Goal: Information Seeking & Learning: Learn about a topic

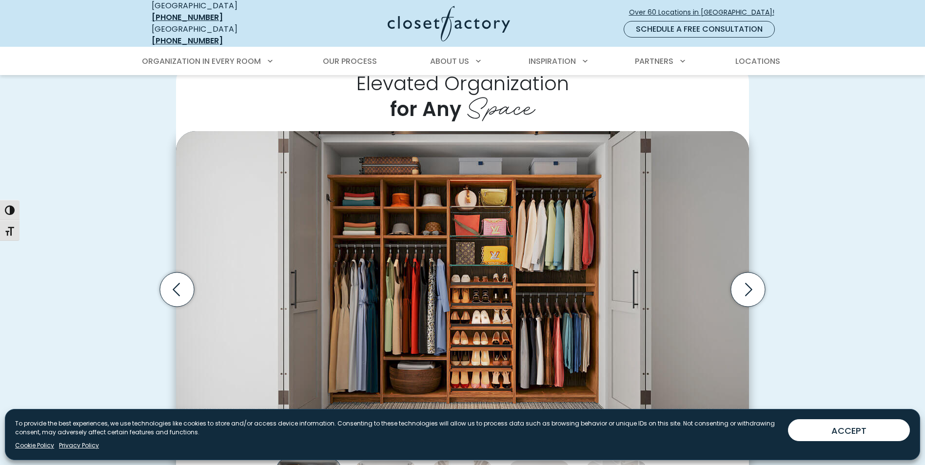
scroll to position [287, 0]
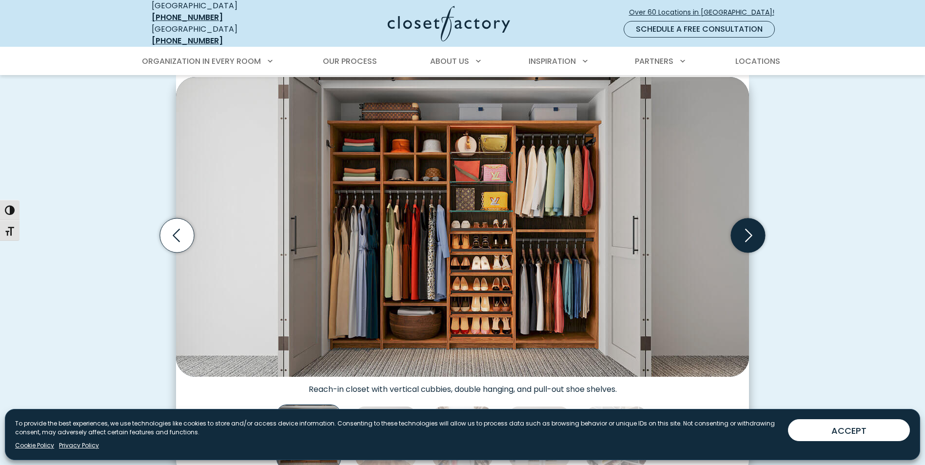
click at [750, 234] on icon "Next slide" at bounding box center [748, 235] width 34 height 34
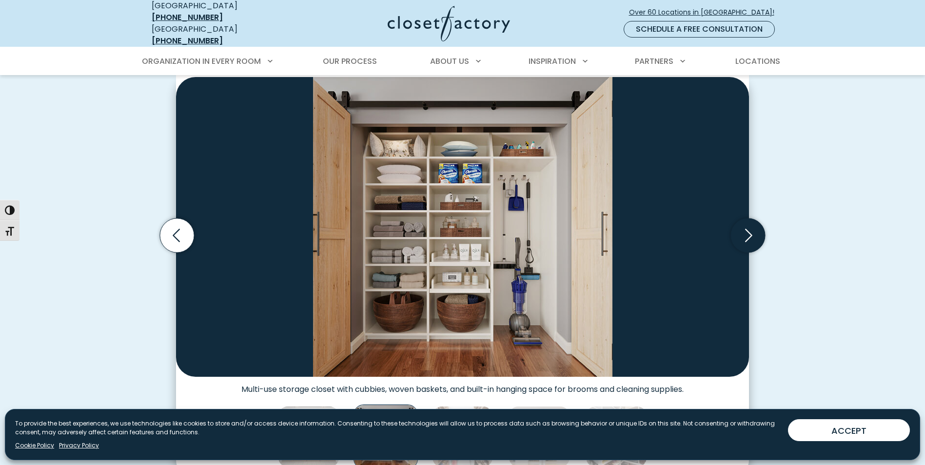
click at [750, 234] on icon "Next slide" at bounding box center [748, 235] width 34 height 34
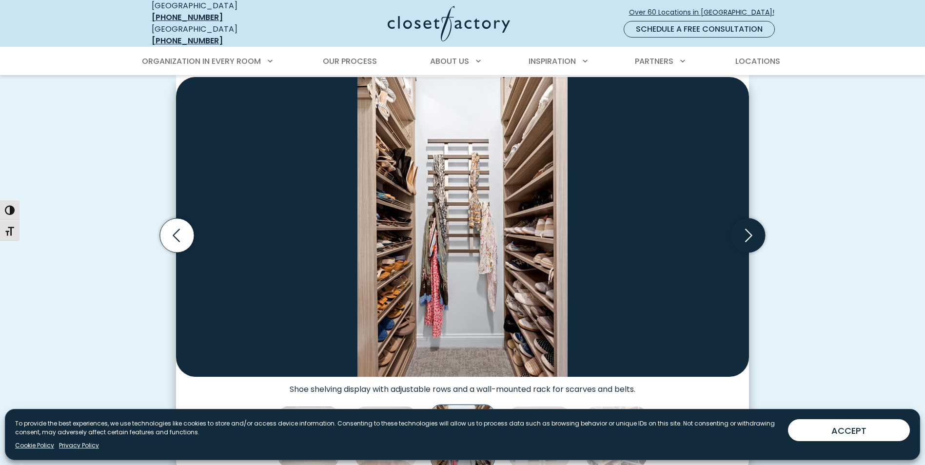
click at [750, 234] on icon "Next slide" at bounding box center [748, 235] width 34 height 34
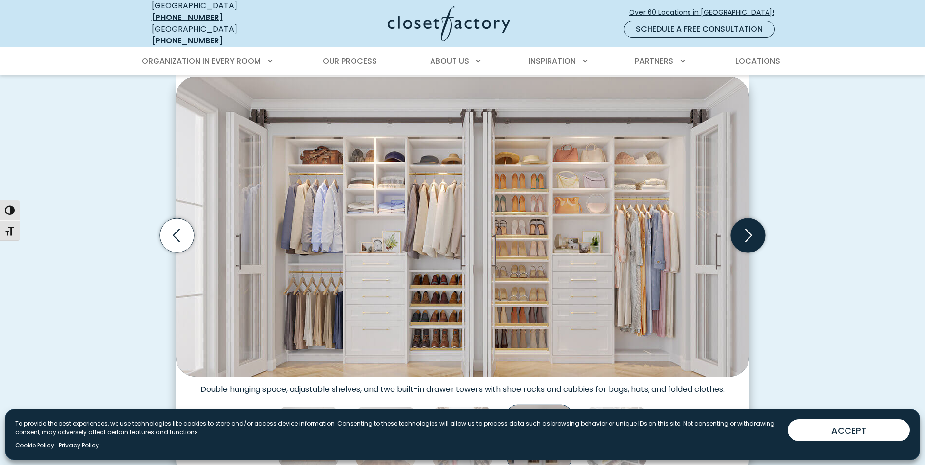
click at [749, 234] on icon "Next slide" at bounding box center [748, 235] width 34 height 34
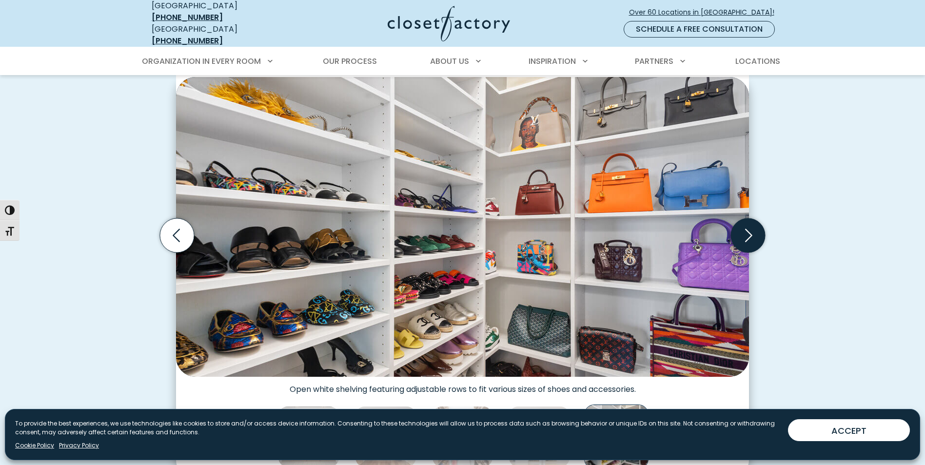
click at [749, 234] on icon "Next slide" at bounding box center [748, 235] width 34 height 34
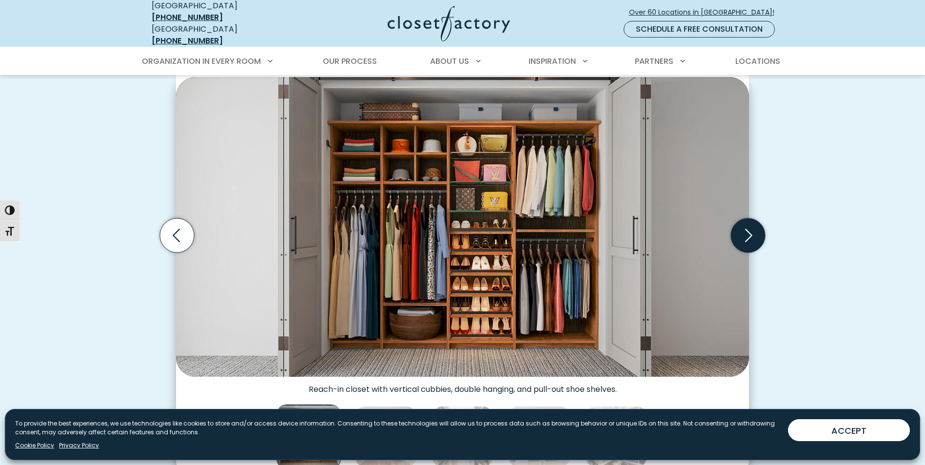
click at [749, 234] on icon "Next slide" at bounding box center [748, 235] width 34 height 34
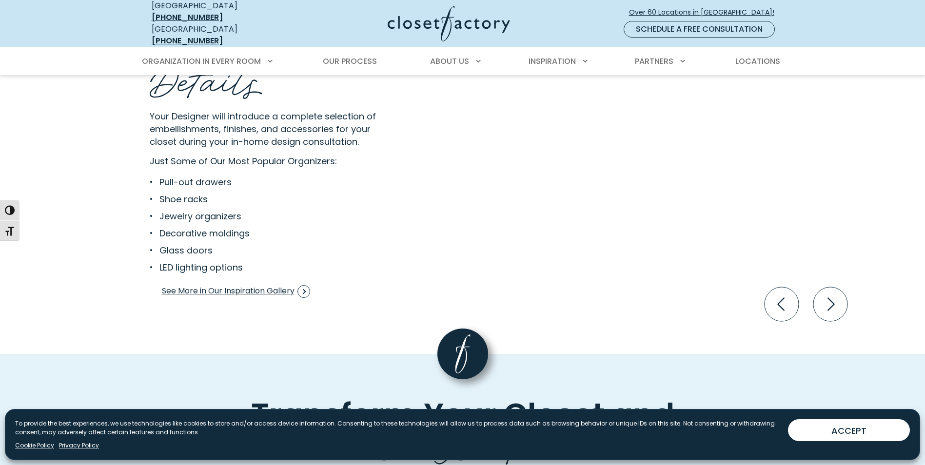
scroll to position [1927, 0]
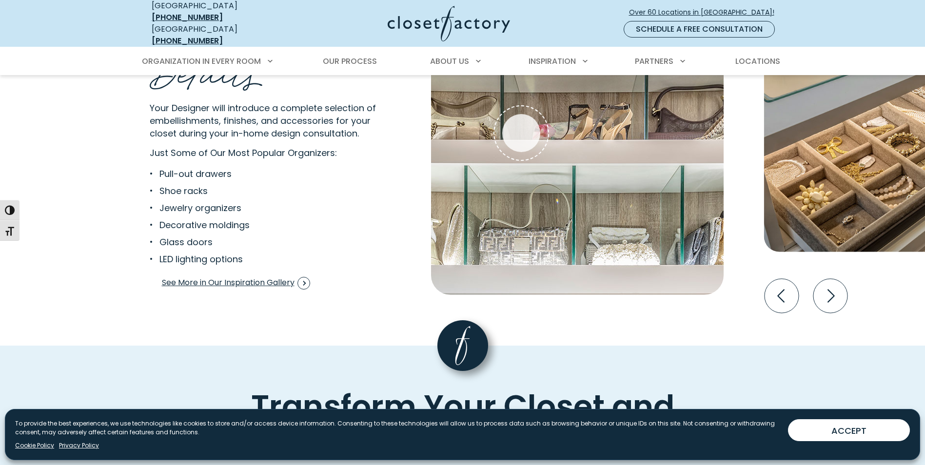
drag, startPoint x: 922, startPoint y: 284, endPoint x: 921, endPoint y: 300, distance: 16.1
click at [921, 300] on div "Organization is in the Details Your Designer will introduce a complete selectio…" at bounding box center [462, 153] width 925 height 385
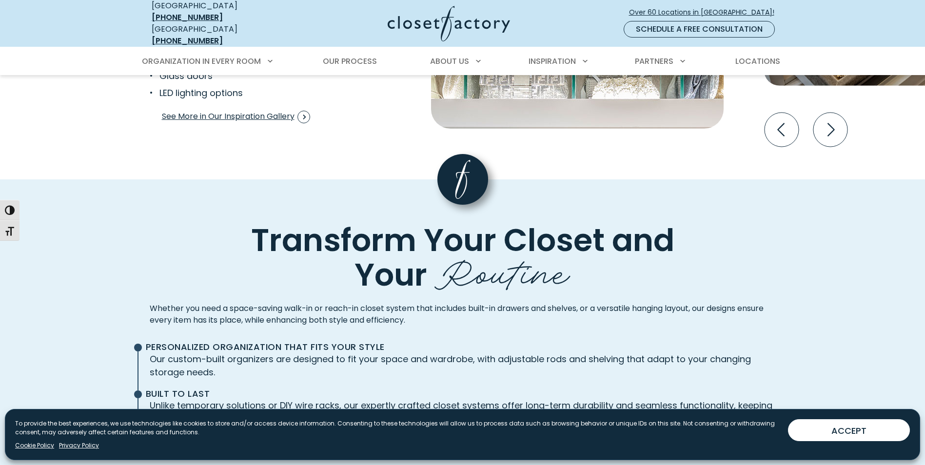
scroll to position [2019, 0]
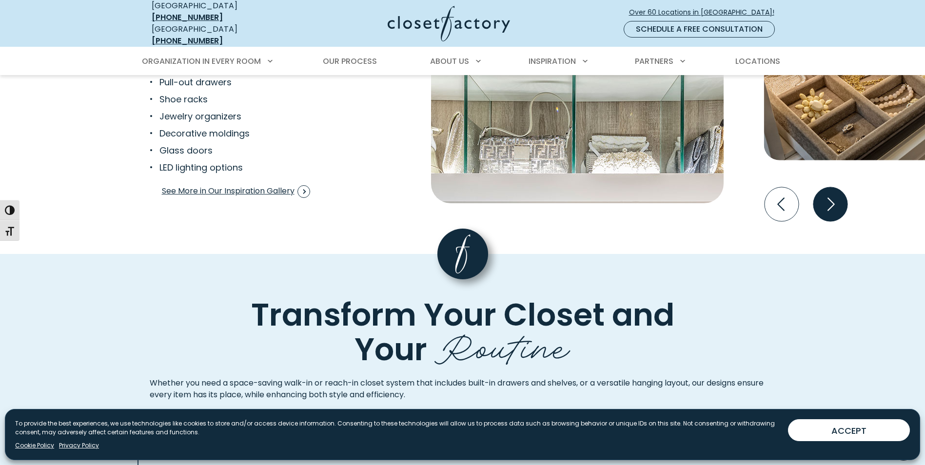
click at [831, 190] on icon "Next slide" at bounding box center [830, 204] width 34 height 34
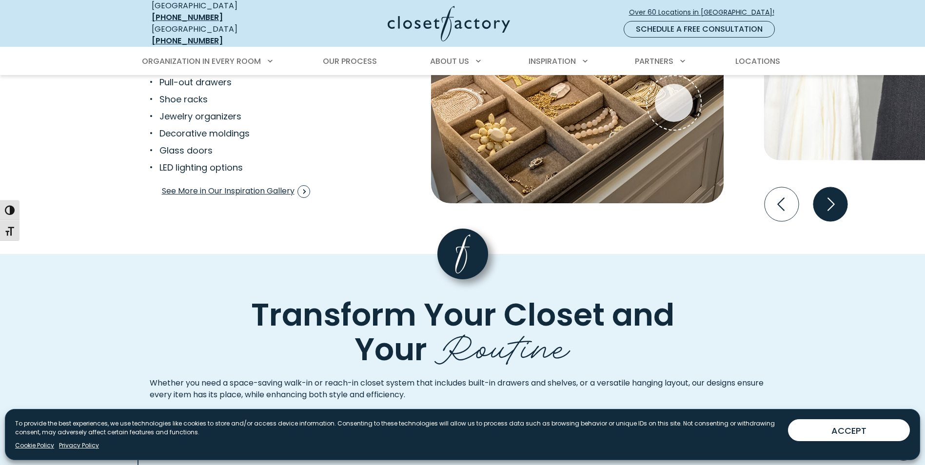
click at [831, 190] on icon "Next slide" at bounding box center [830, 204] width 34 height 34
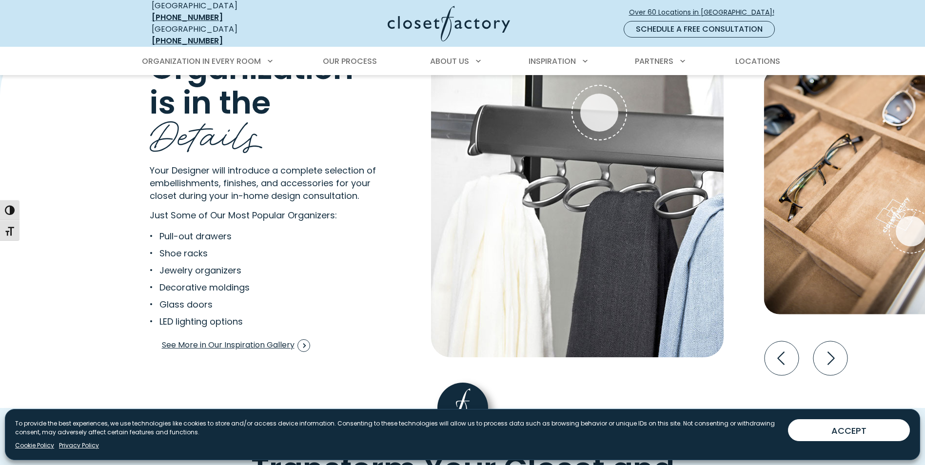
scroll to position [1873, 0]
